Goal: Task Accomplishment & Management: Use online tool/utility

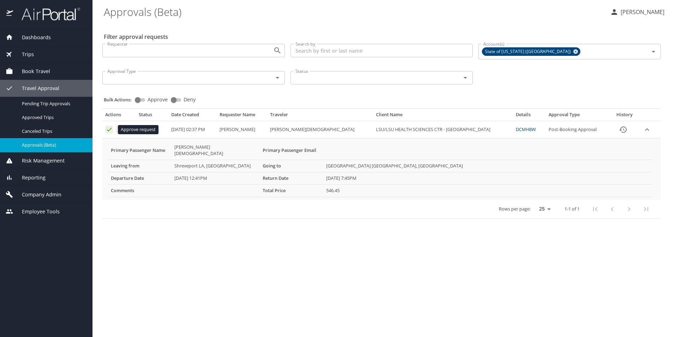
click at [108, 128] on icon "Approval table" at bounding box center [109, 129] width 7 height 7
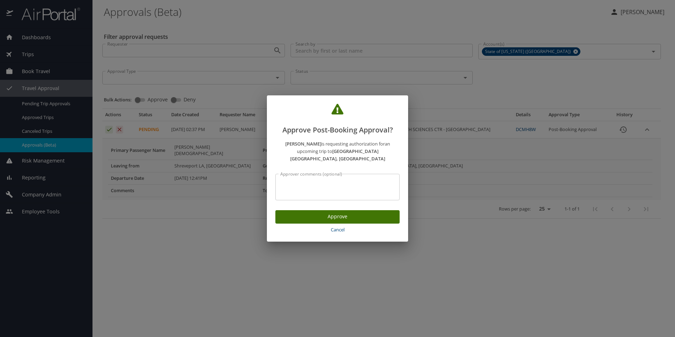
click at [314, 217] on button "Approve" at bounding box center [337, 217] width 124 height 14
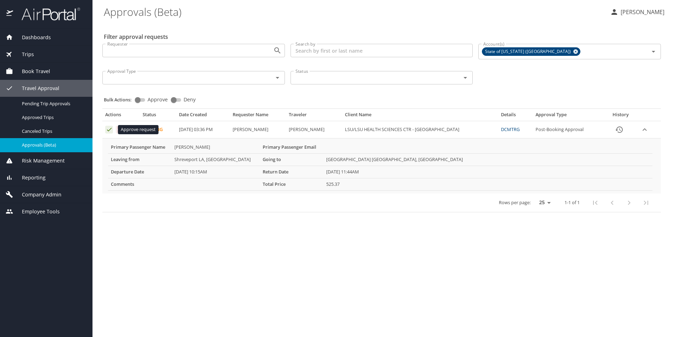
click at [110, 129] on icon "Approval table" at bounding box center [109, 130] width 5 height 4
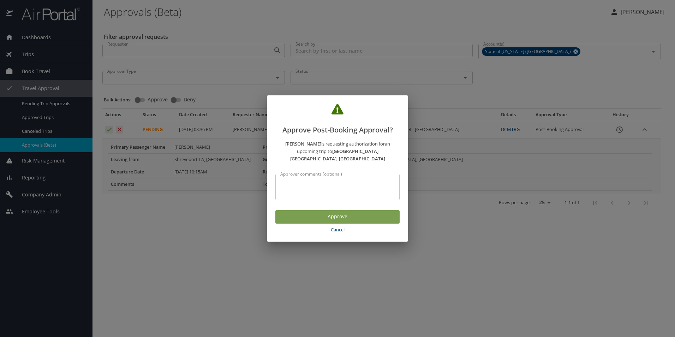
click at [313, 212] on span "Approve" at bounding box center [337, 216] width 113 height 9
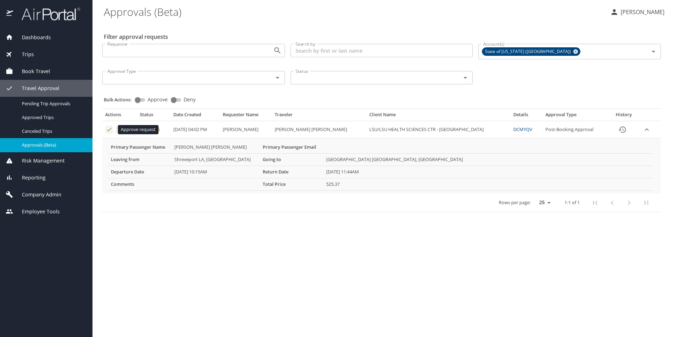
click at [109, 129] on icon "Approval table" at bounding box center [109, 129] width 7 height 7
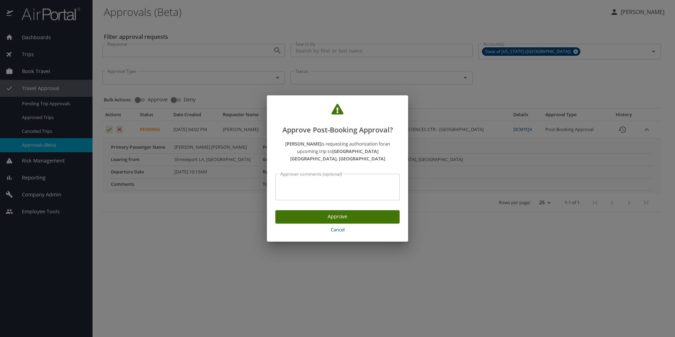
click at [294, 212] on span "Approve" at bounding box center [337, 216] width 113 height 9
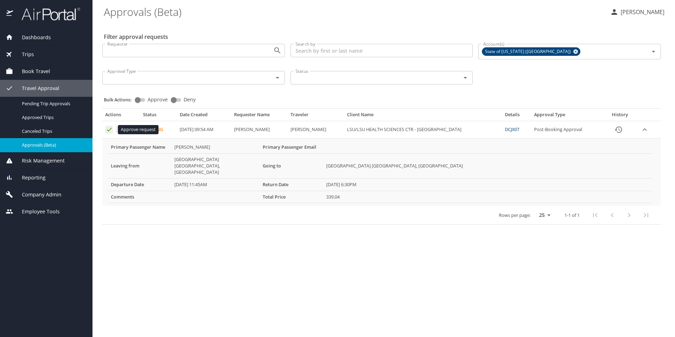
click at [108, 130] on icon "Approval table" at bounding box center [109, 129] width 7 height 7
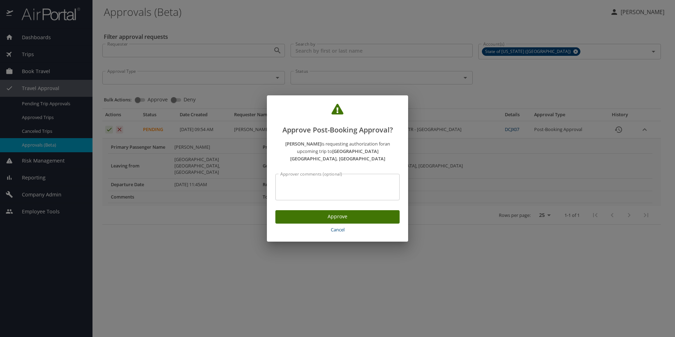
click at [320, 214] on span "Approve" at bounding box center [337, 216] width 113 height 9
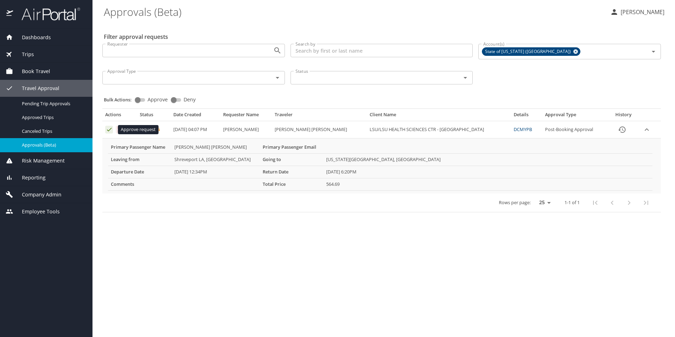
click at [106, 129] on icon "Approval table" at bounding box center [109, 129] width 7 height 7
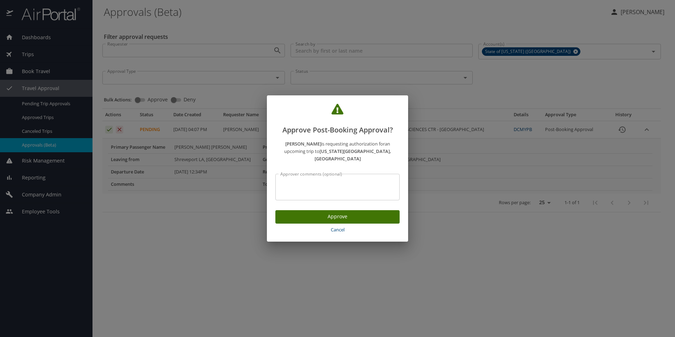
click at [321, 215] on span "Approve" at bounding box center [337, 216] width 113 height 9
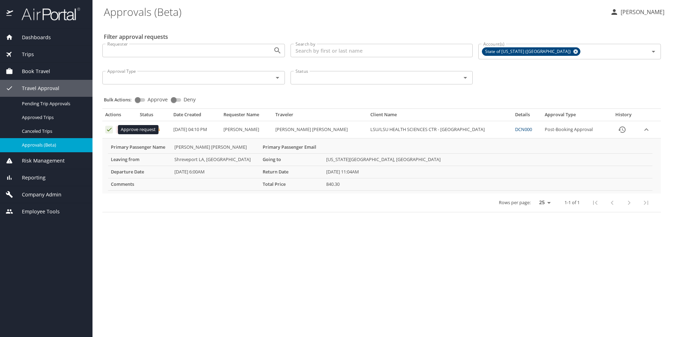
click at [110, 130] on icon "Approval table" at bounding box center [109, 130] width 5 height 4
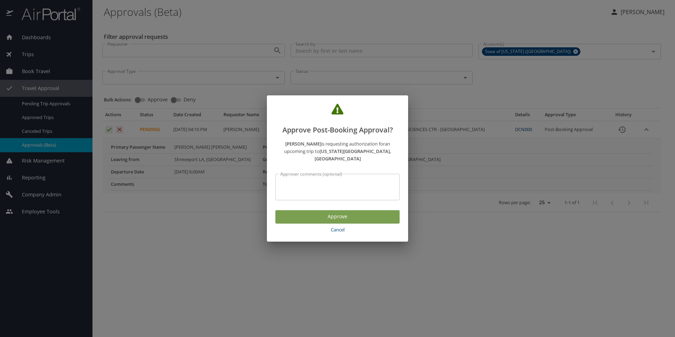
click at [300, 213] on span "Approve" at bounding box center [337, 216] width 113 height 9
